Goal: Find specific page/section: Find specific page/section

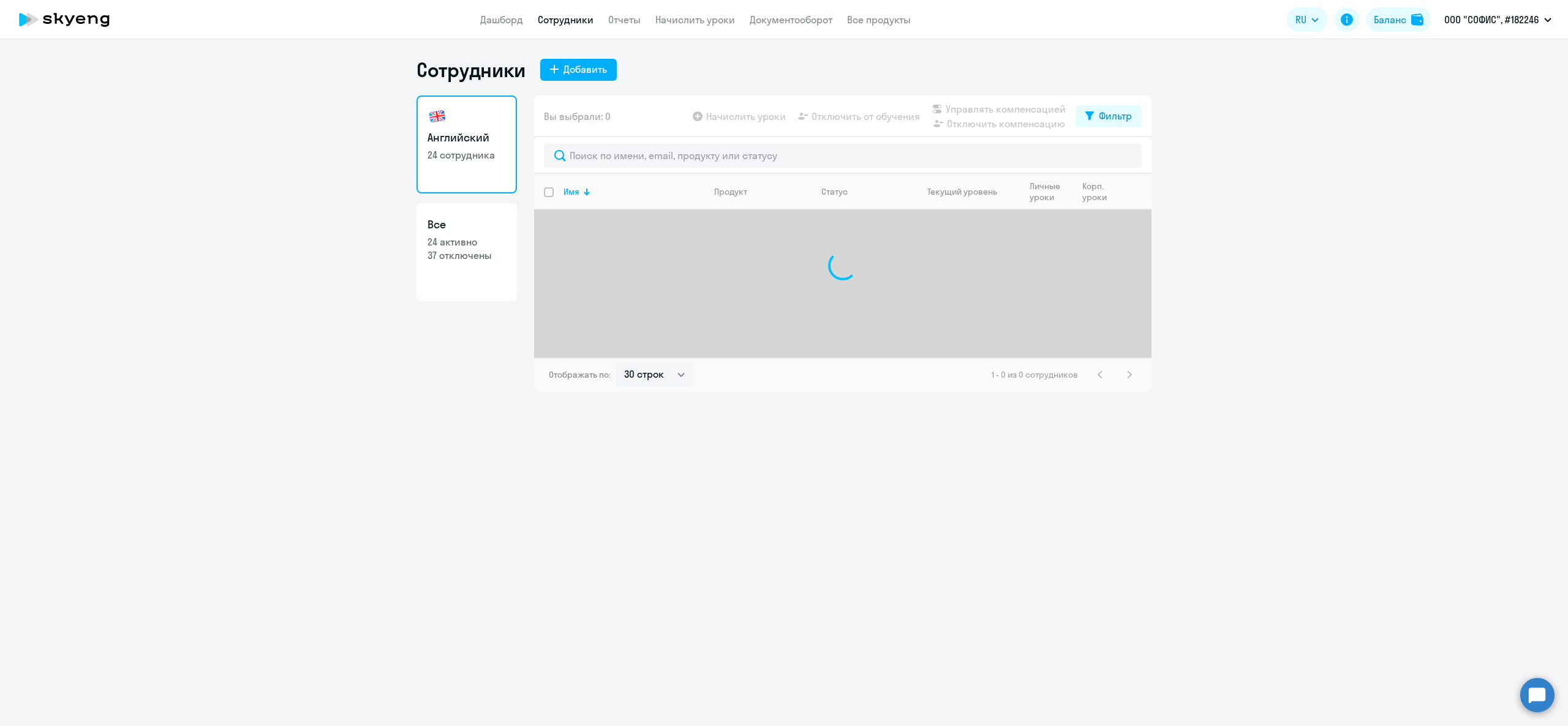
select select "30"
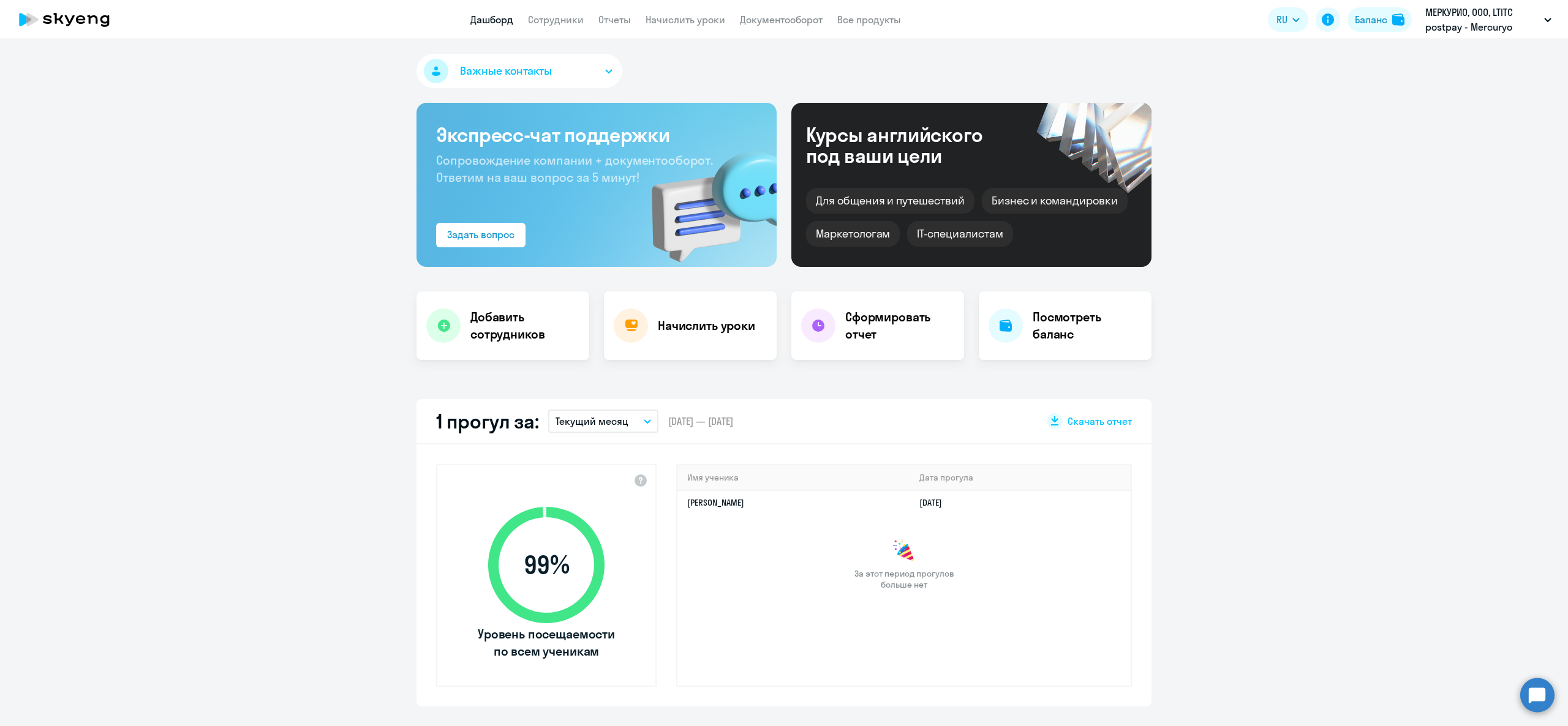
select select "30"
click at [542, 16] on link "Сотрудники" at bounding box center [556, 20] width 56 height 12
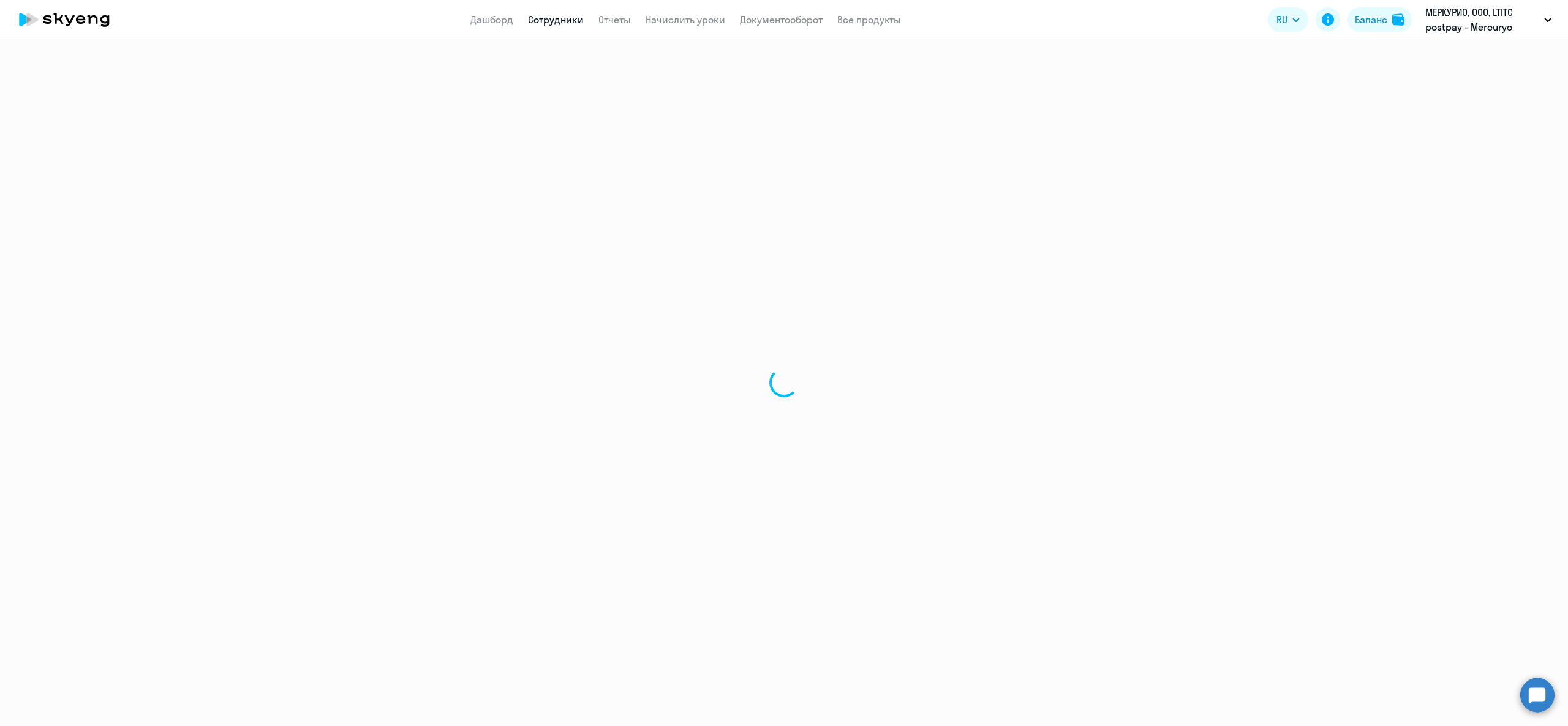
select select "30"
